Goal: Transaction & Acquisition: Purchase product/service

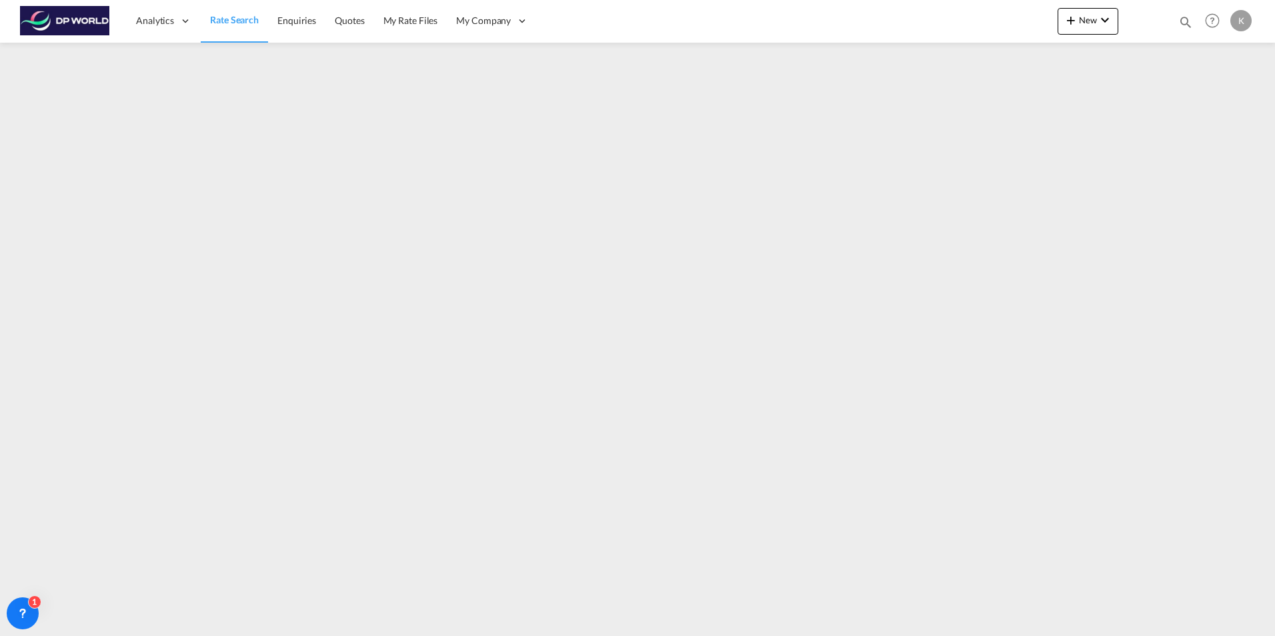
click at [239, 21] on span "Rate Search" at bounding box center [234, 19] width 49 height 11
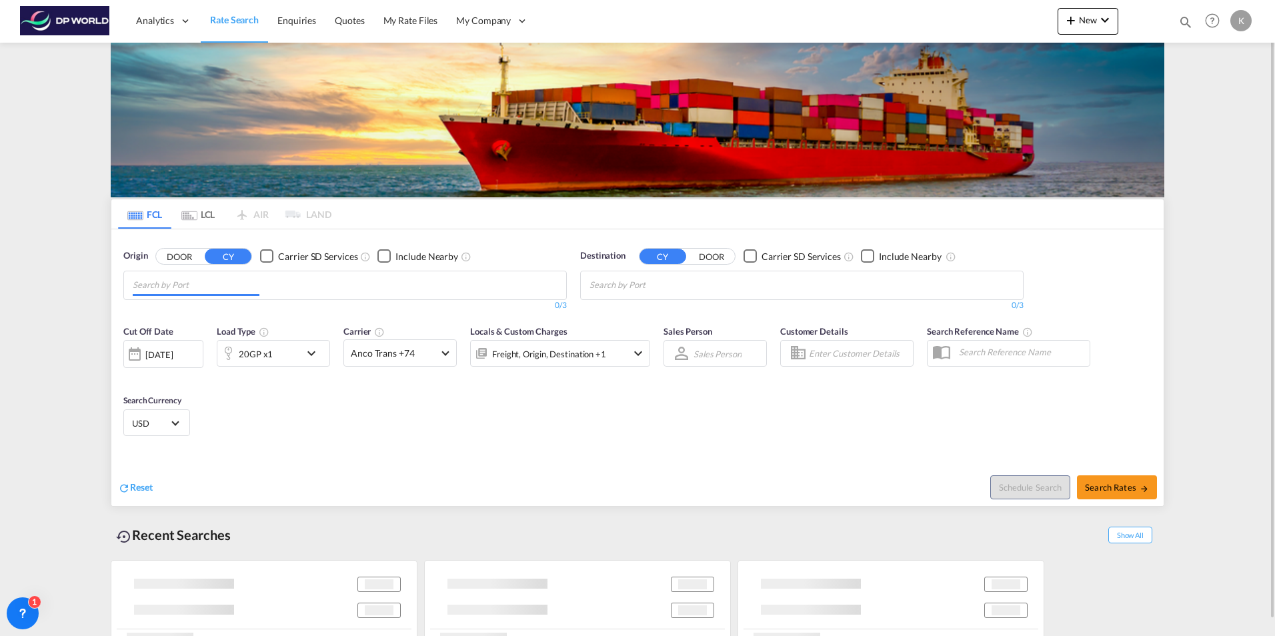
click at [225, 286] on input "Chips input." at bounding box center [196, 285] width 127 height 21
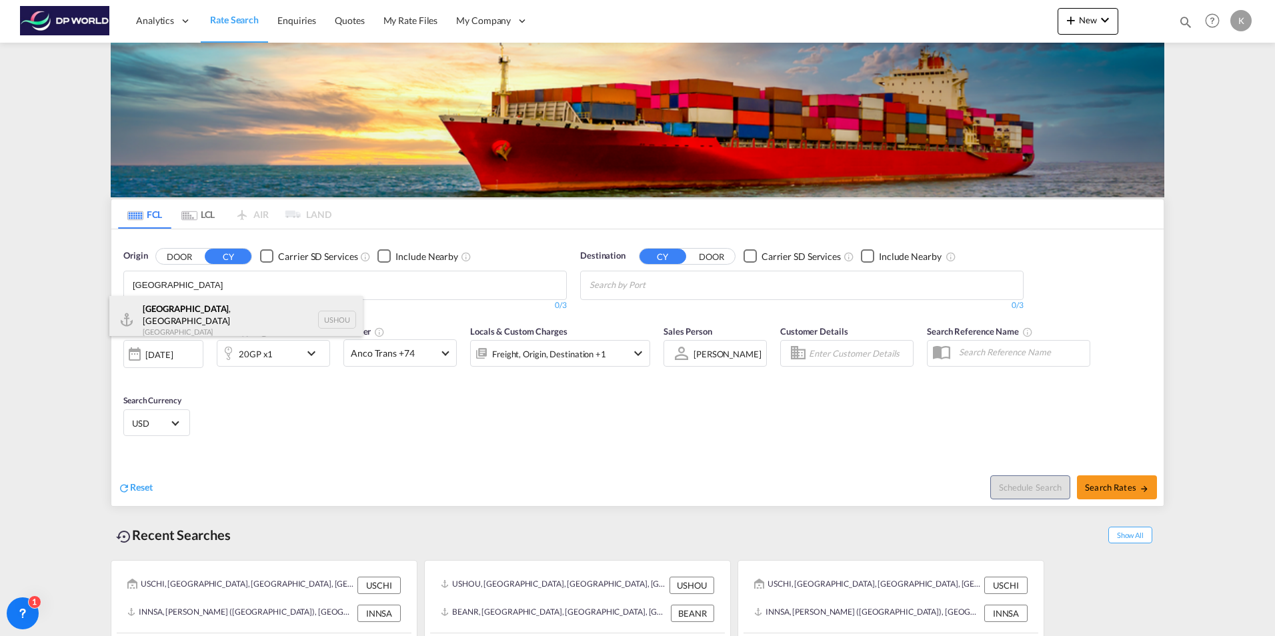
type input "[GEOGRAPHIC_DATA]"
click at [220, 316] on div "[GEOGRAPHIC_DATA] , [GEOGRAPHIC_DATA] [GEOGRAPHIC_DATA] USHOU" at bounding box center [235, 320] width 253 height 48
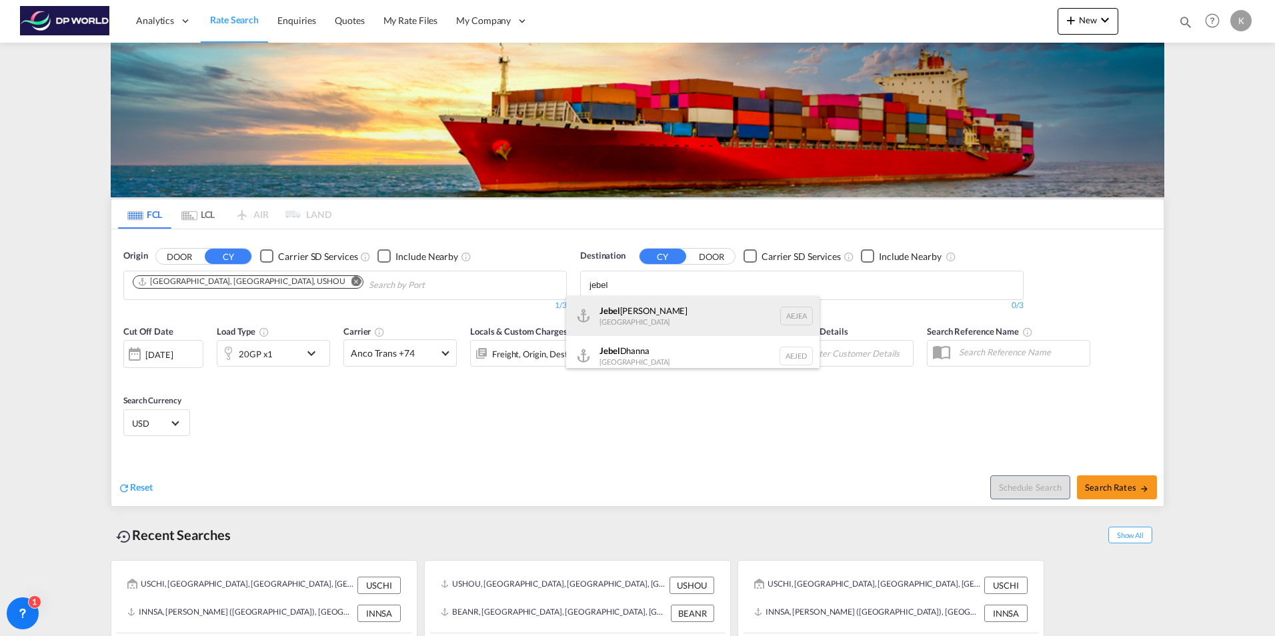
type input "jebel"
click at [666, 311] on div "[GEOGRAPHIC_DATA] [GEOGRAPHIC_DATA]" at bounding box center [692, 316] width 253 height 40
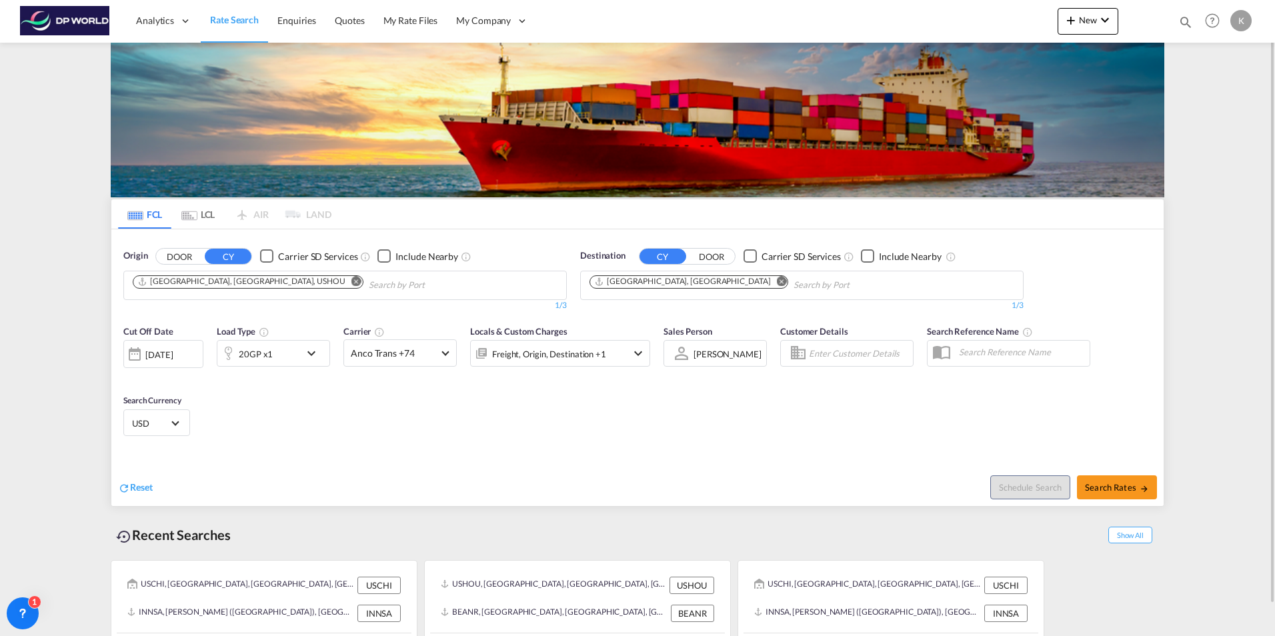
click at [297, 348] on div "20GP x1" at bounding box center [258, 353] width 83 height 27
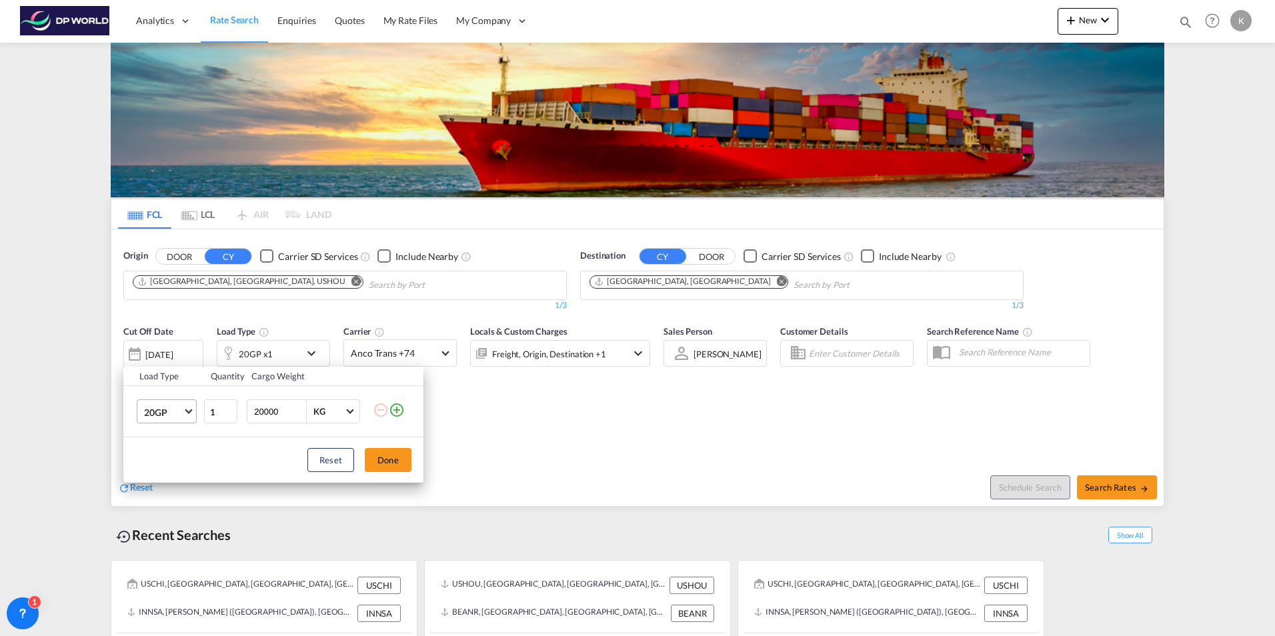
click at [175, 414] on span "20GP" at bounding box center [163, 412] width 39 height 13
click at [169, 473] on md-option "40HC" at bounding box center [178, 476] width 91 height 32
click at [383, 463] on button "Done" at bounding box center [388, 460] width 47 height 24
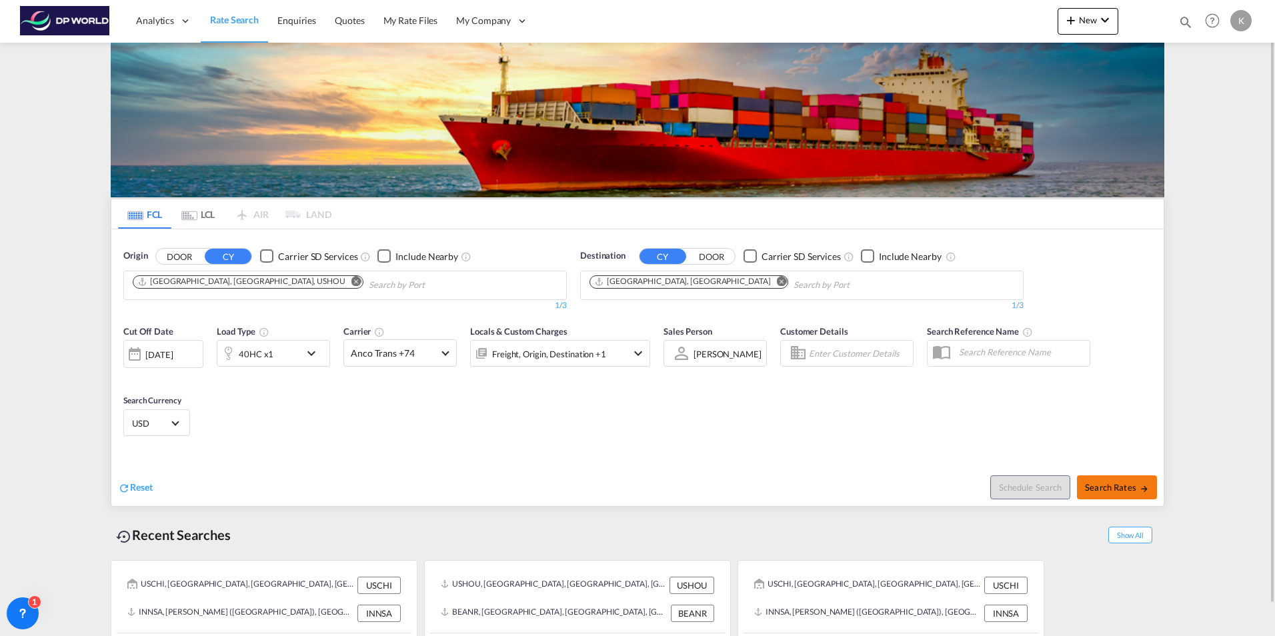
click at [1111, 490] on span "Search Rates" at bounding box center [1117, 487] width 64 height 11
type input "USHOU to AEJEA / [DATE]"
